Goal: Navigation & Orientation: Find specific page/section

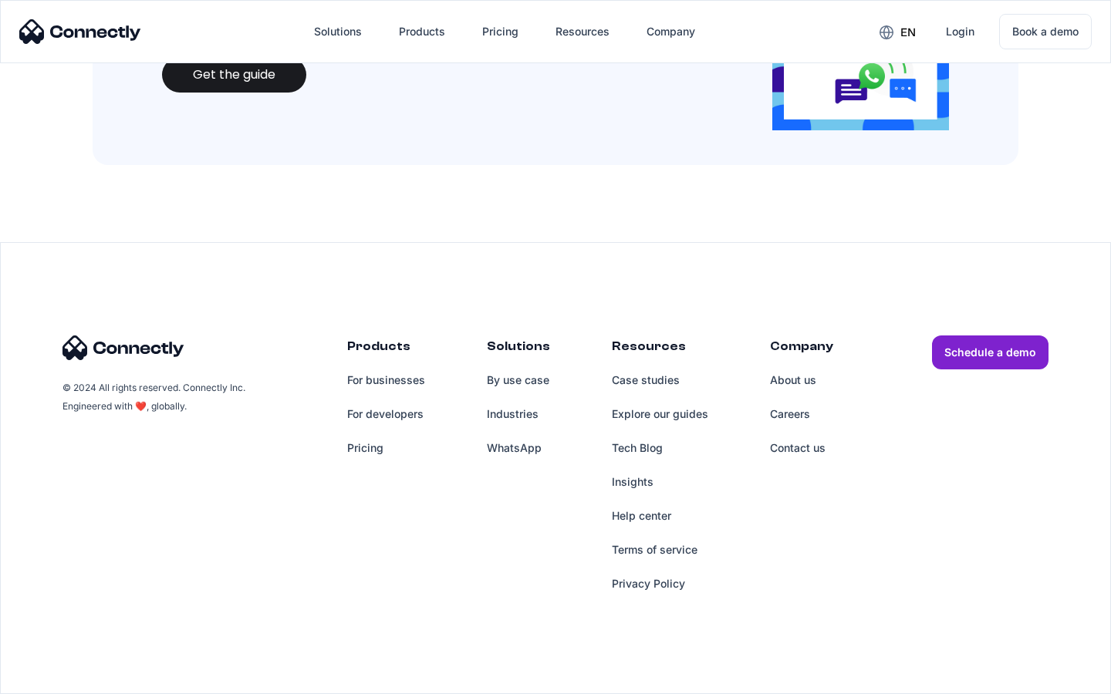
scroll to position [1677, 0]
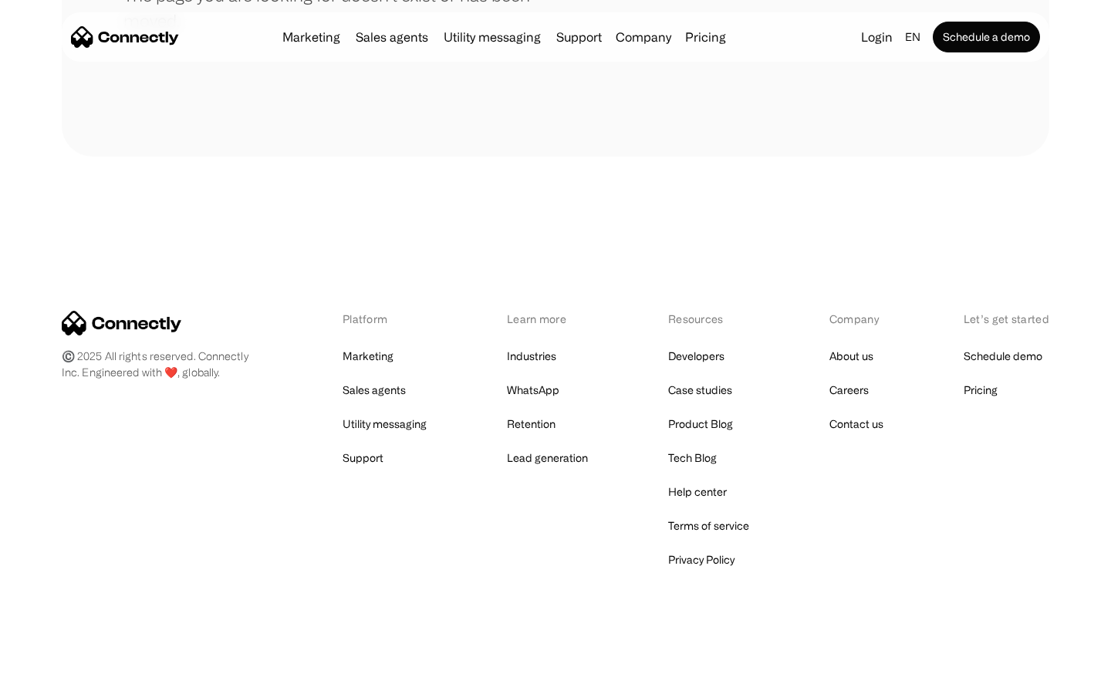
scroll to position [282, 0]
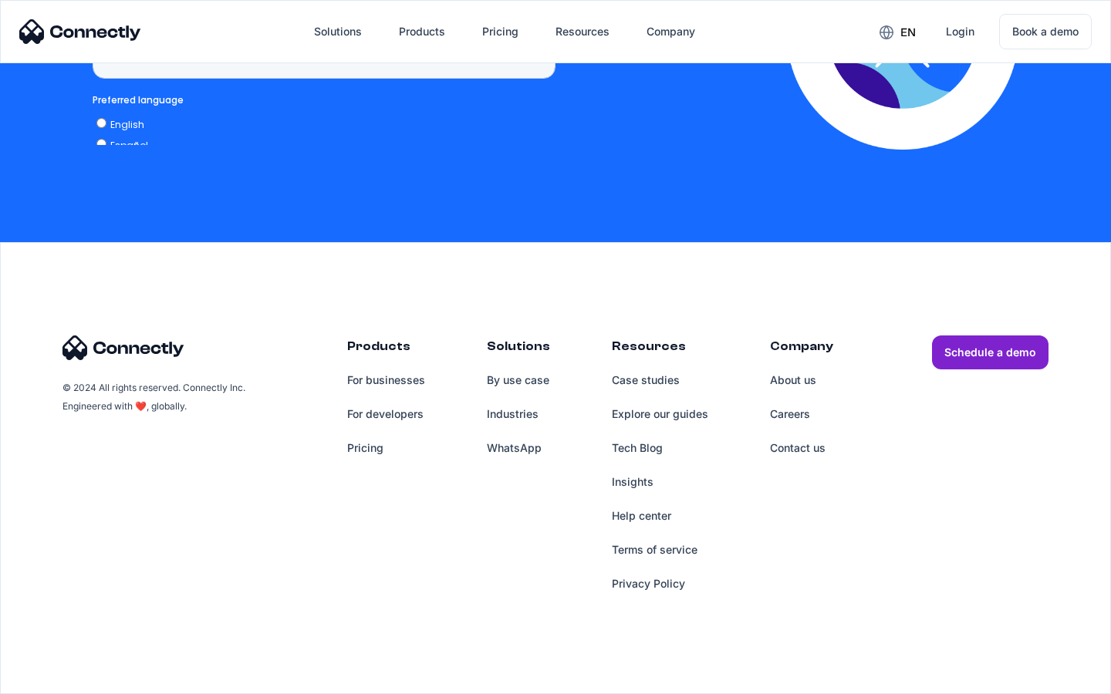
scroll to position [1170, 0]
